Goal: Check status: Check status

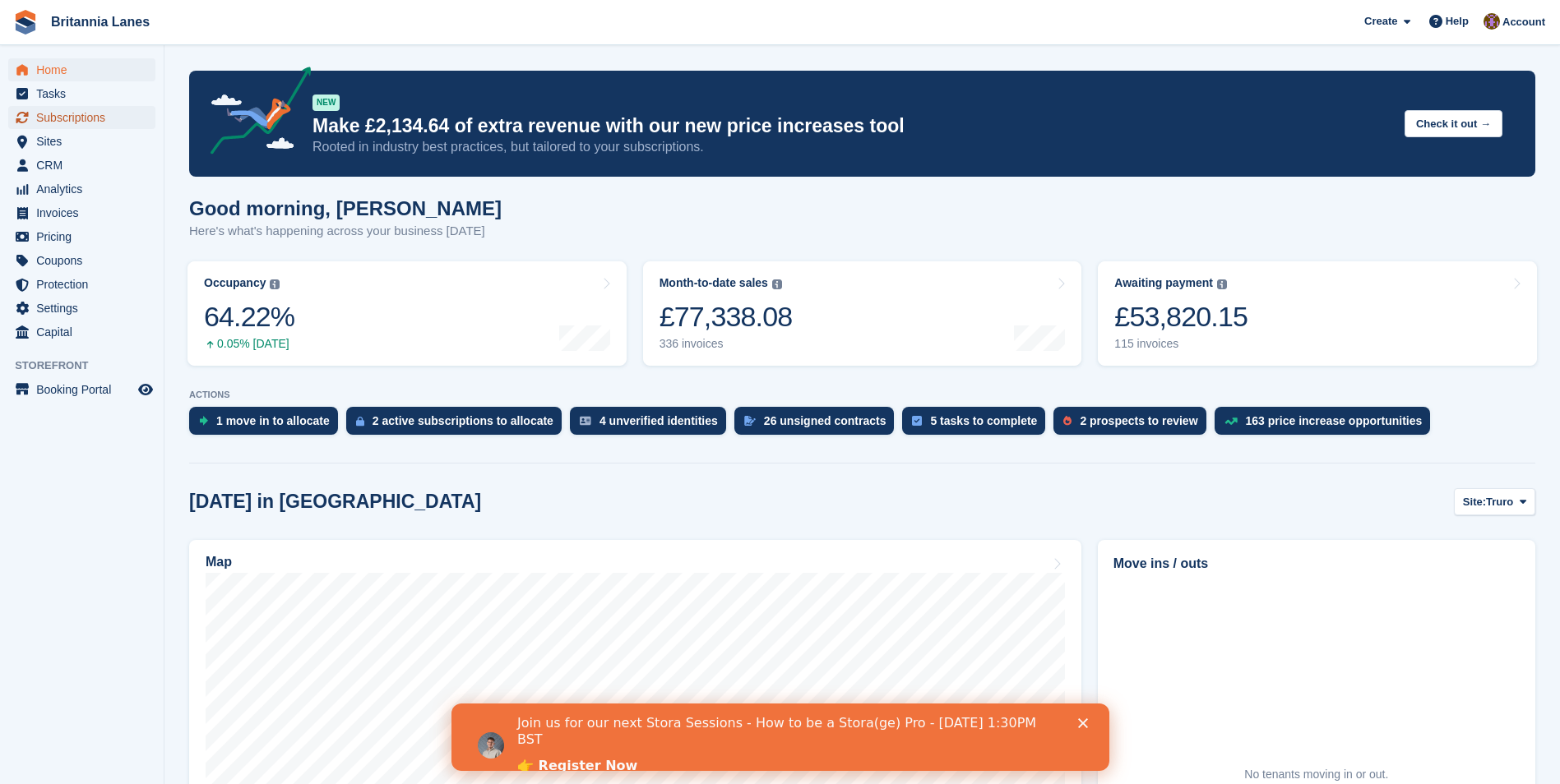
click at [60, 116] on span "Subscriptions" at bounding box center [85, 117] width 99 height 23
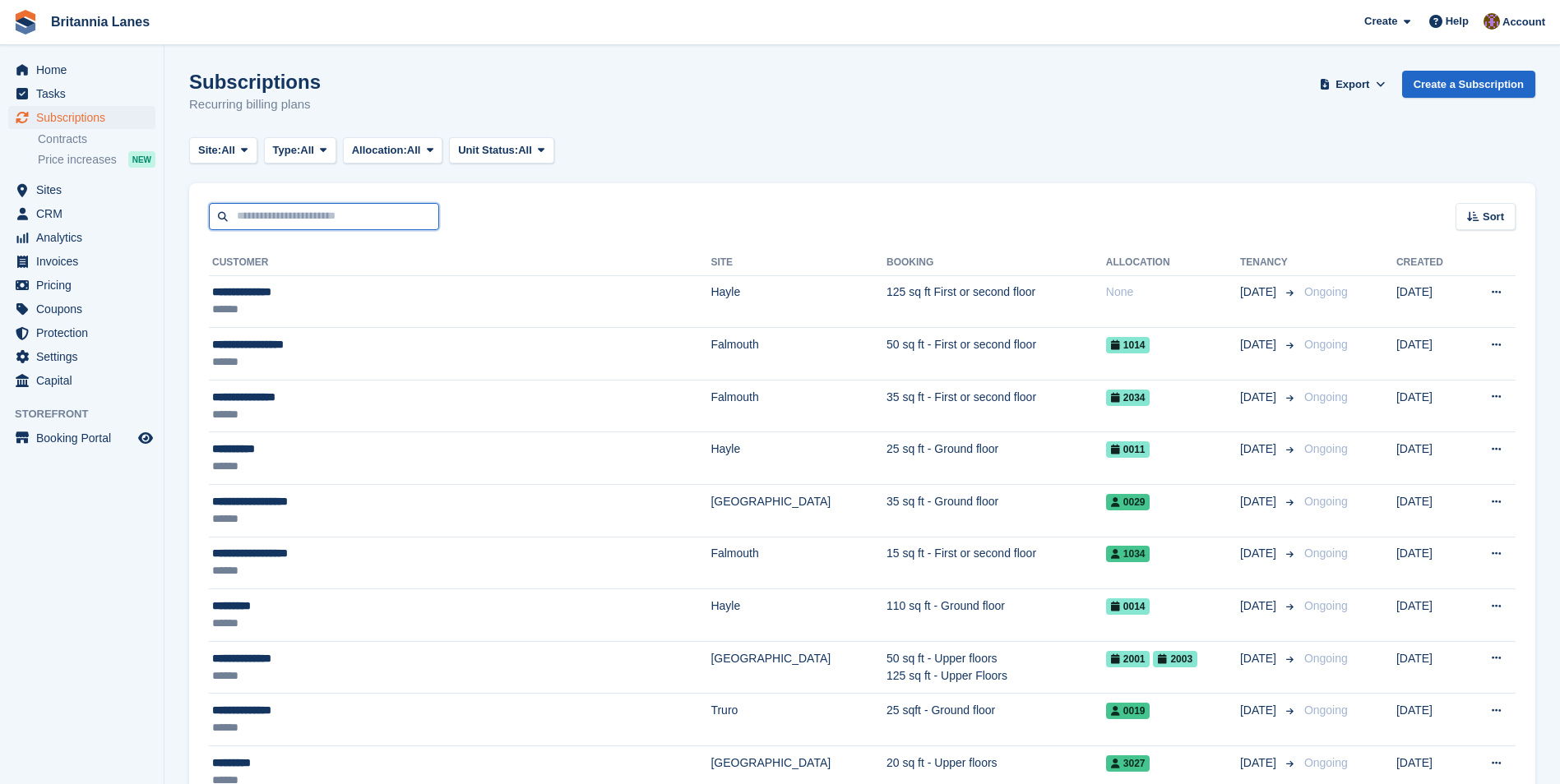
click at [313, 219] on input "text" at bounding box center [324, 216] width 230 height 27
type input "******"
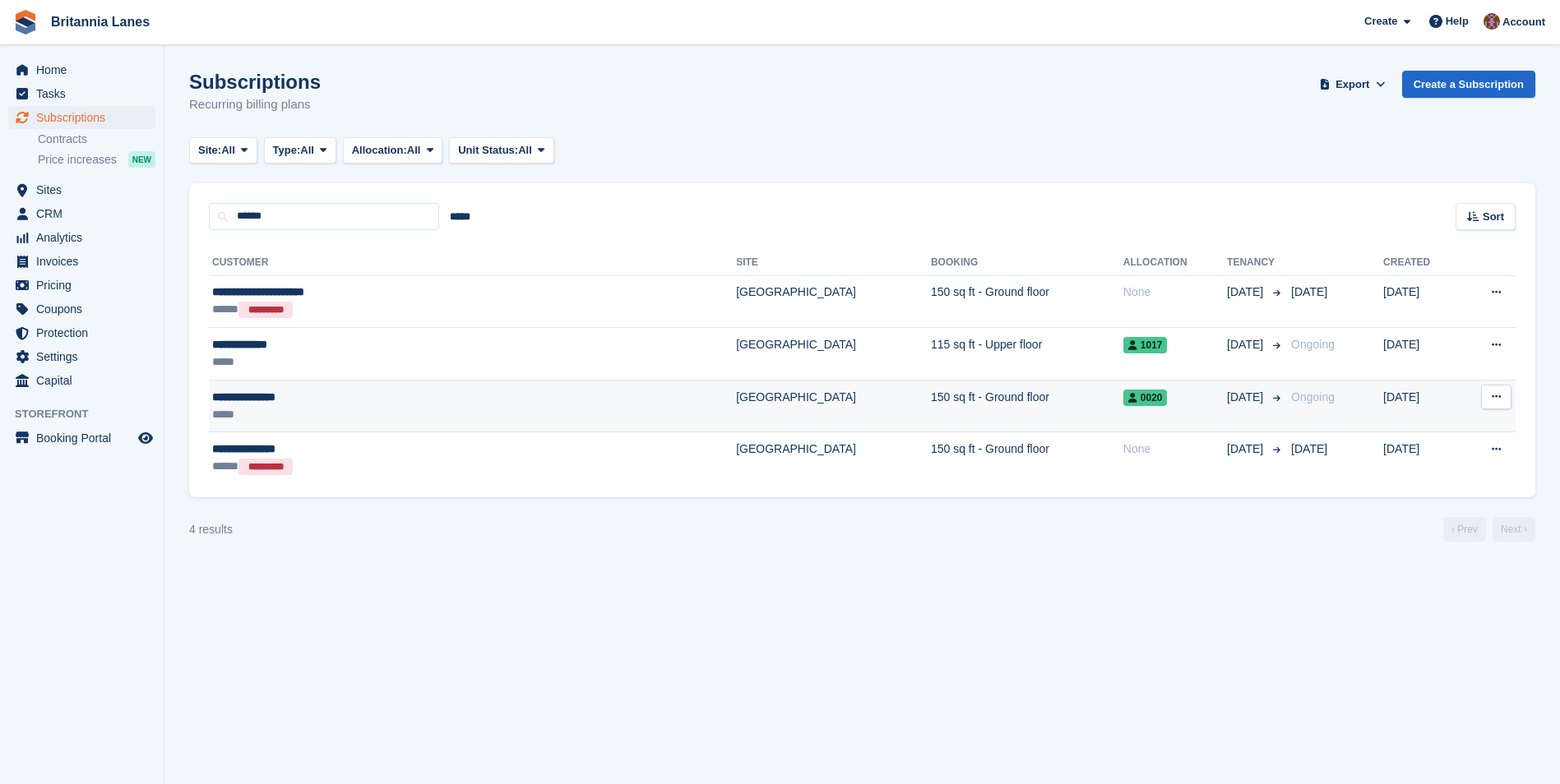
click at [736, 395] on td "[GEOGRAPHIC_DATA]" at bounding box center [833, 405] width 194 height 53
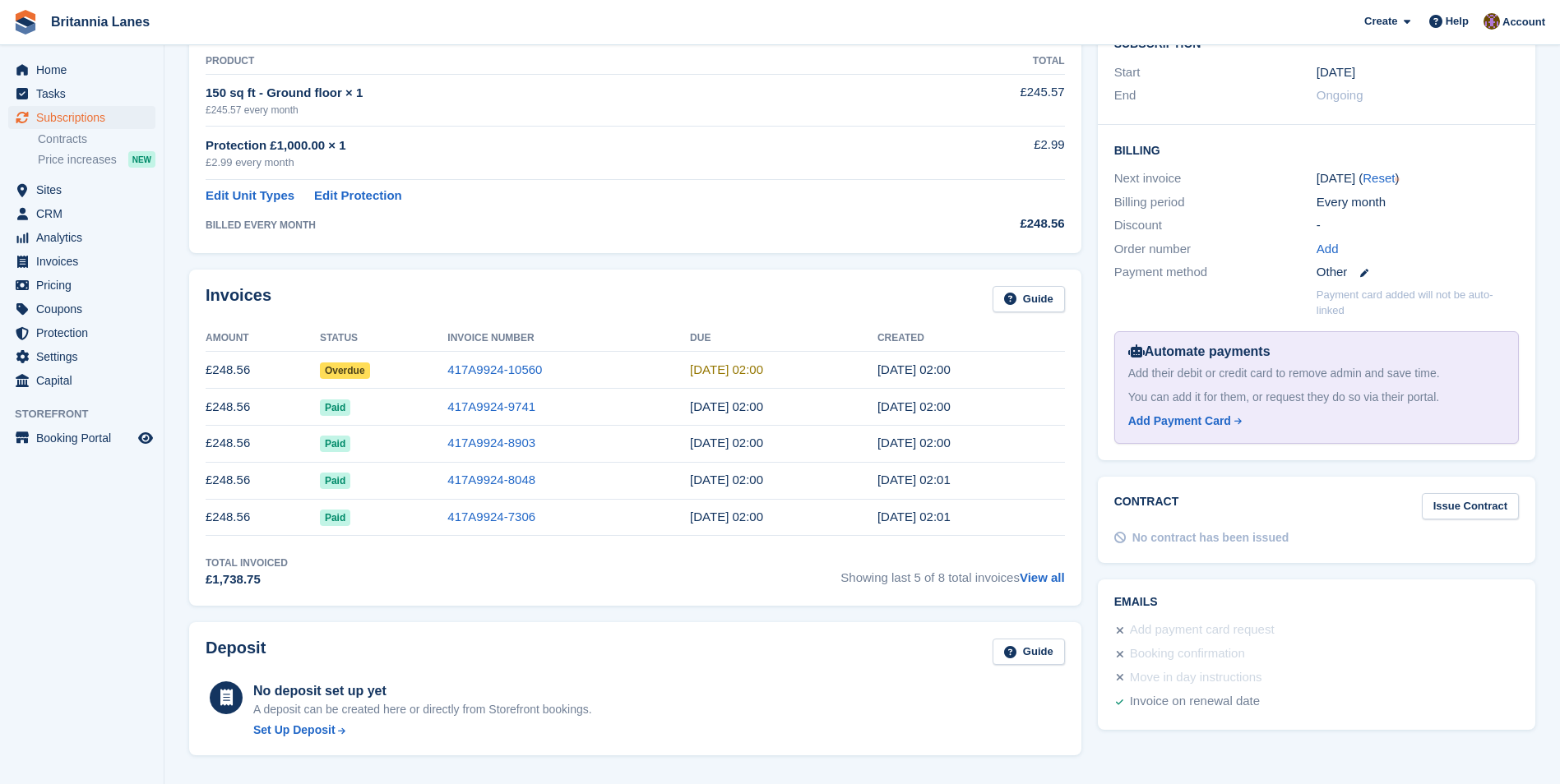
scroll to position [329, 0]
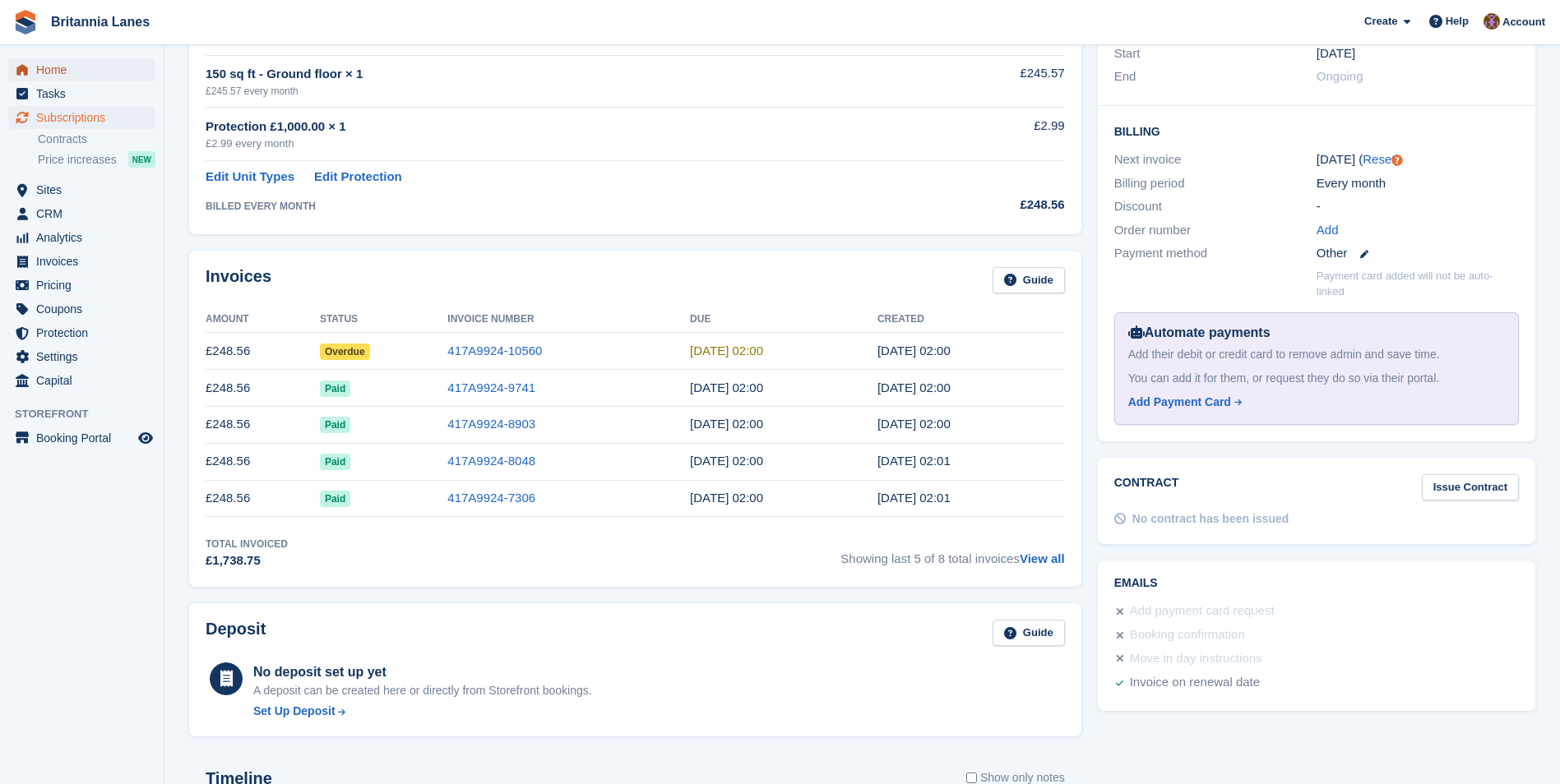
drag, startPoint x: 65, startPoint y: 67, endPoint x: 76, endPoint y: 64, distance: 11.4
click at [65, 67] on span "Home" at bounding box center [85, 69] width 99 height 23
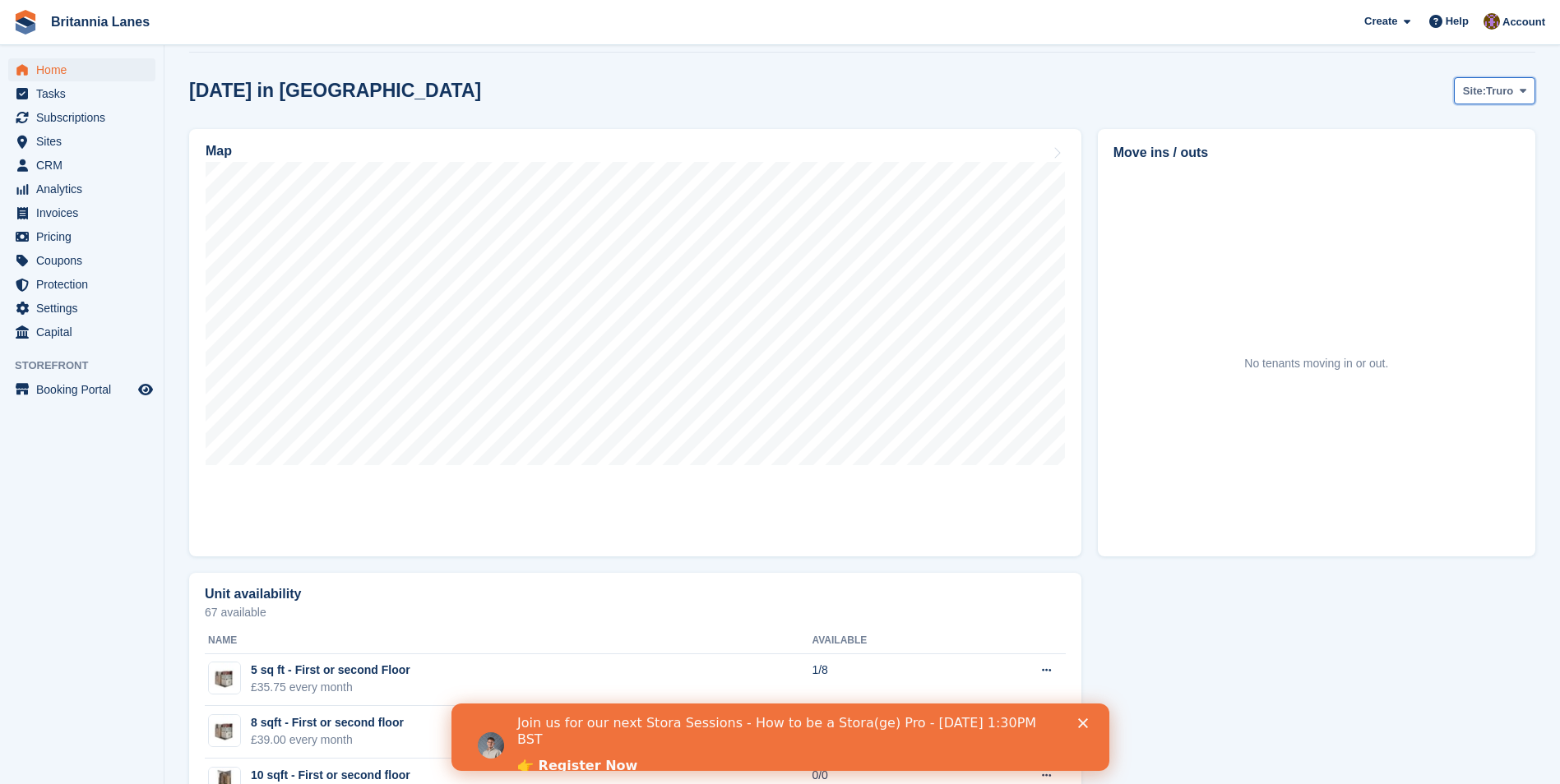
click at [1510, 95] on span "Truro" at bounding box center [1498, 91] width 27 height 17
click at [1442, 186] on link "[GEOGRAPHIC_DATA]" at bounding box center [1453, 189] width 148 height 29
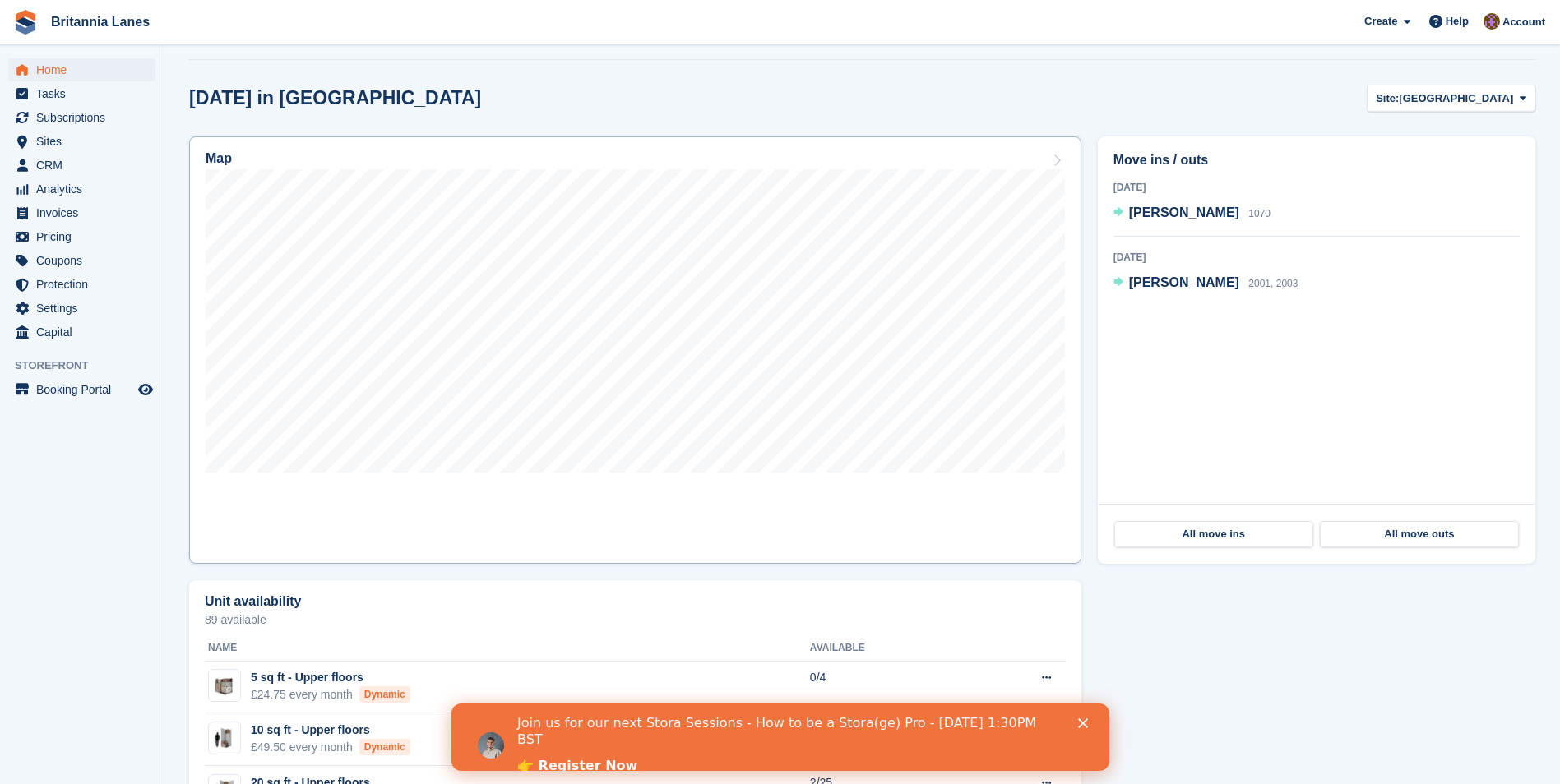
scroll to position [411, 0]
